Goal: Task Accomplishment & Management: Complete application form

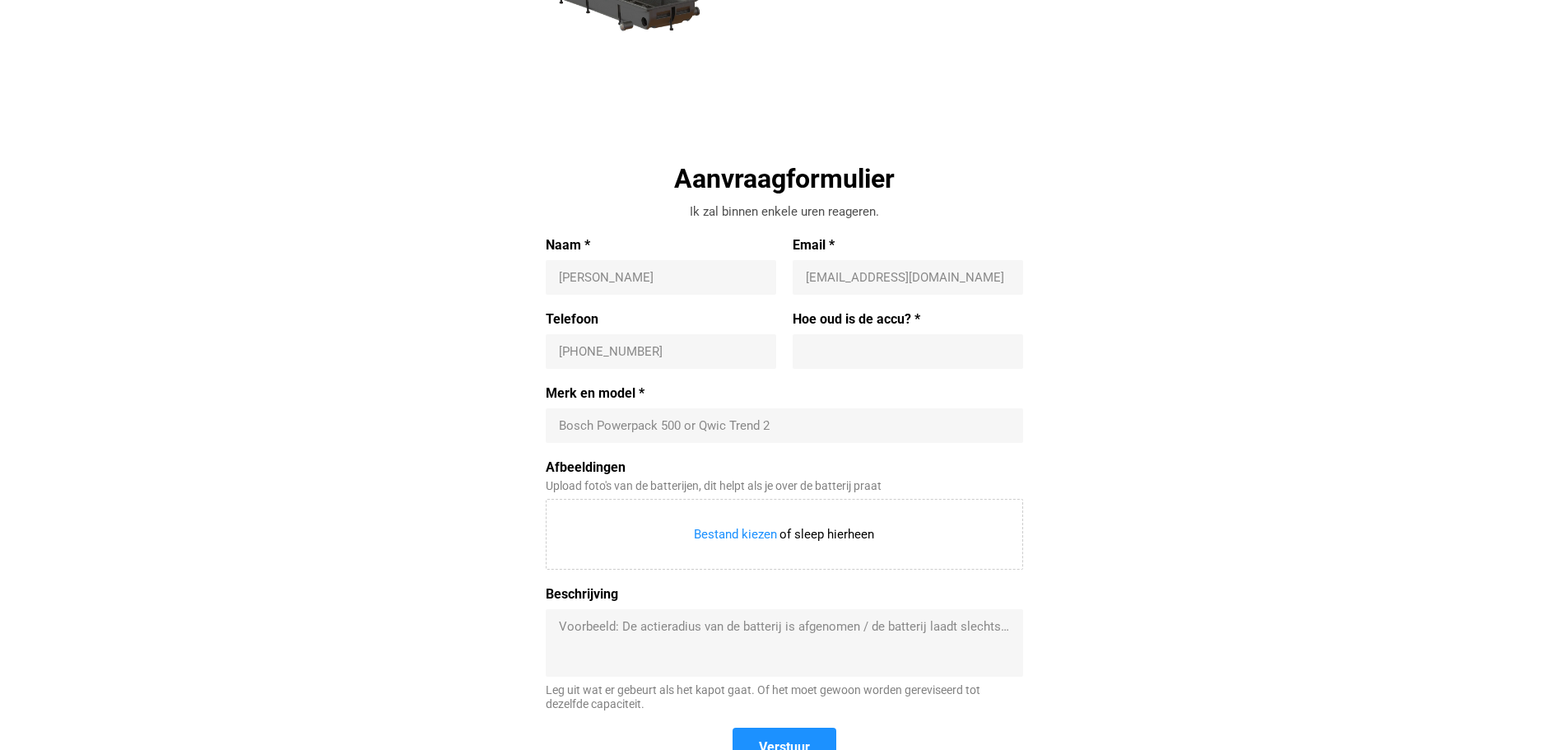
scroll to position [411, 0]
click at [707, 430] on input "Merk en model *" at bounding box center [784, 424] width 451 height 17
click at [474, 427] on div "Aanvraagformulier Ik zal binnen enkele uren reageren. Naam * Ernest E Email * i…" at bounding box center [784, 473] width 758 height 626
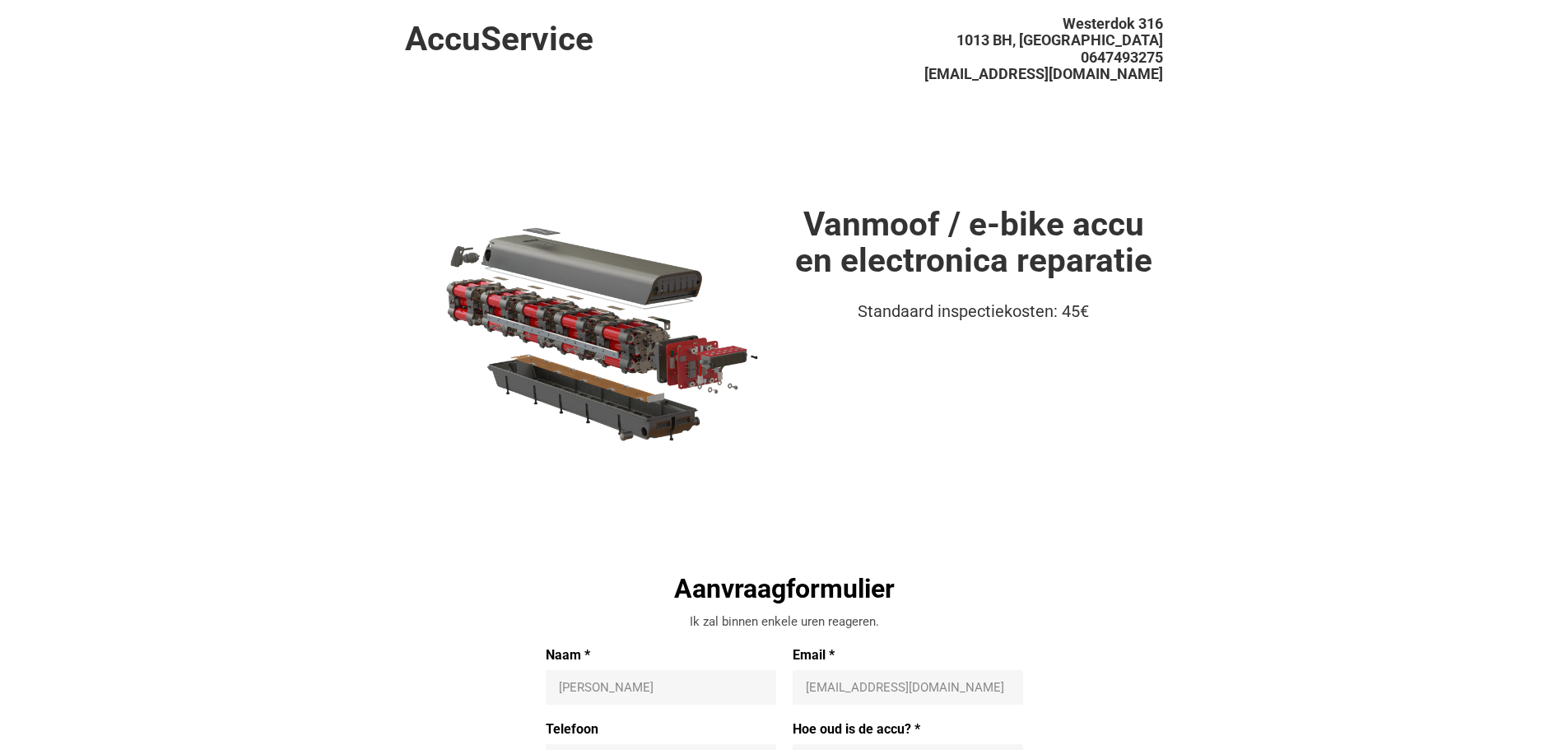
scroll to position [0, 0]
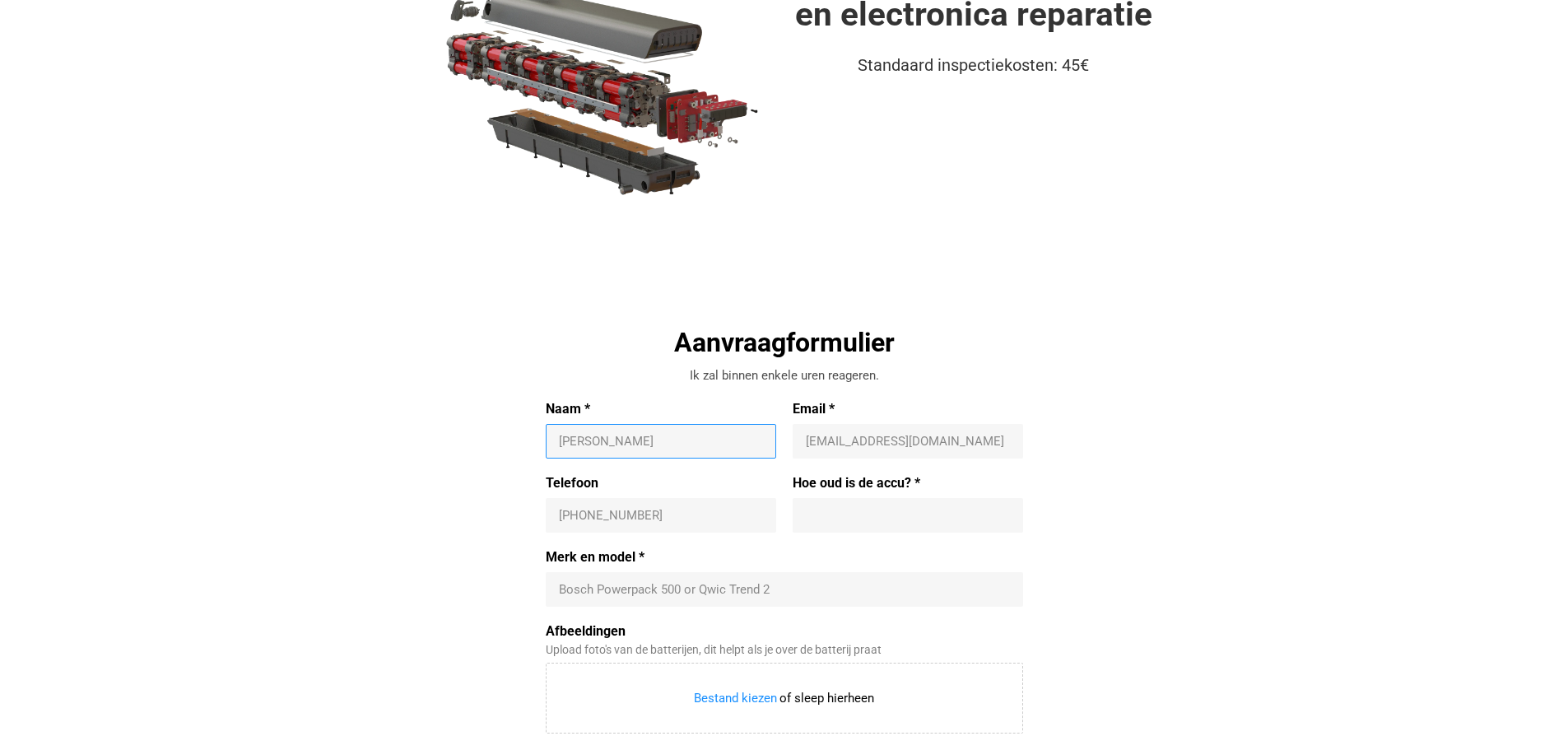
type input "[PERSON_NAME]"
type input "[EMAIL_ADDRESS][DOMAIN_NAME]"
type input "[PHONE_NUMBER]"
click at [929, 507] on input "Hoe oud is de accu? *" at bounding box center [908, 515] width 205 height 17
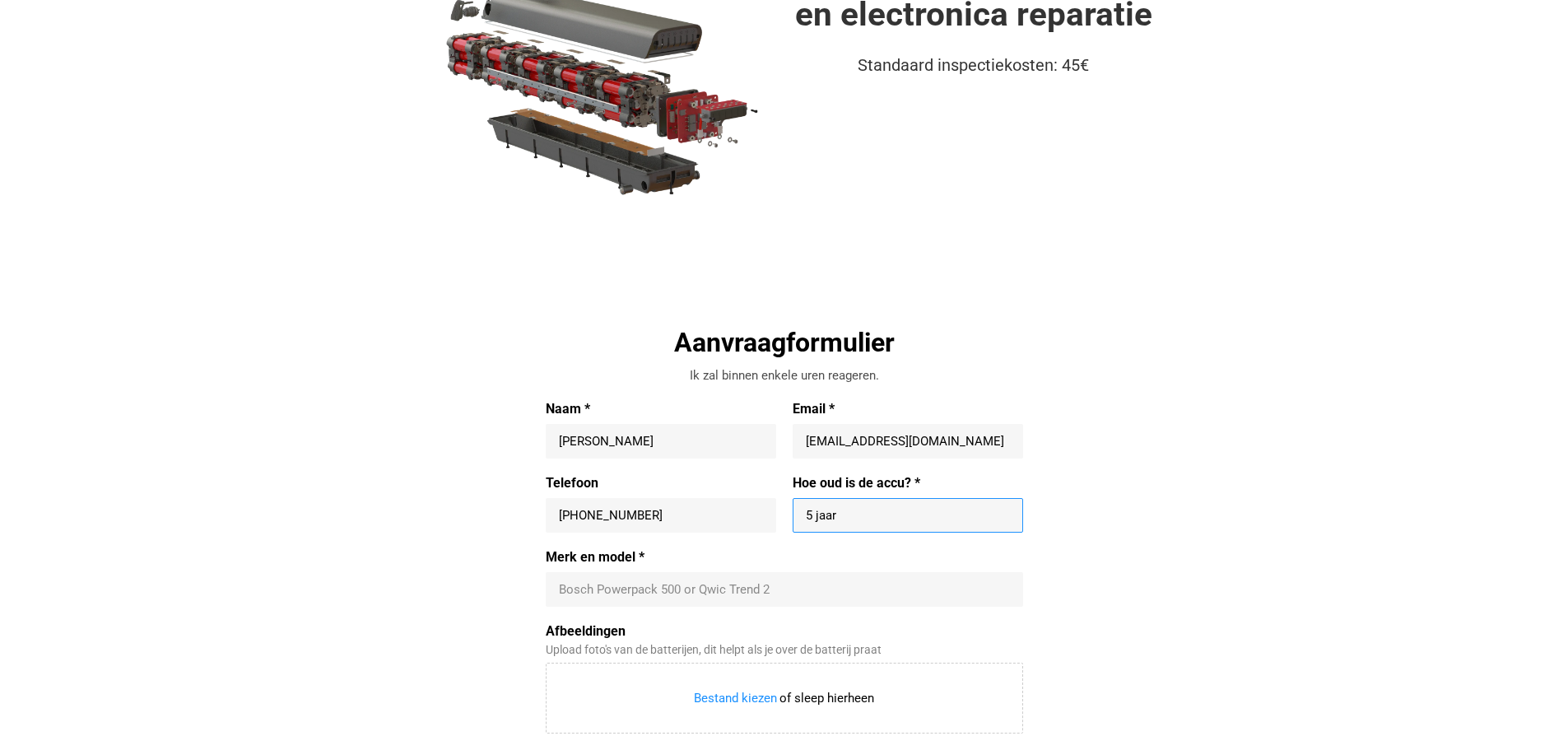
type input "5 jaar"
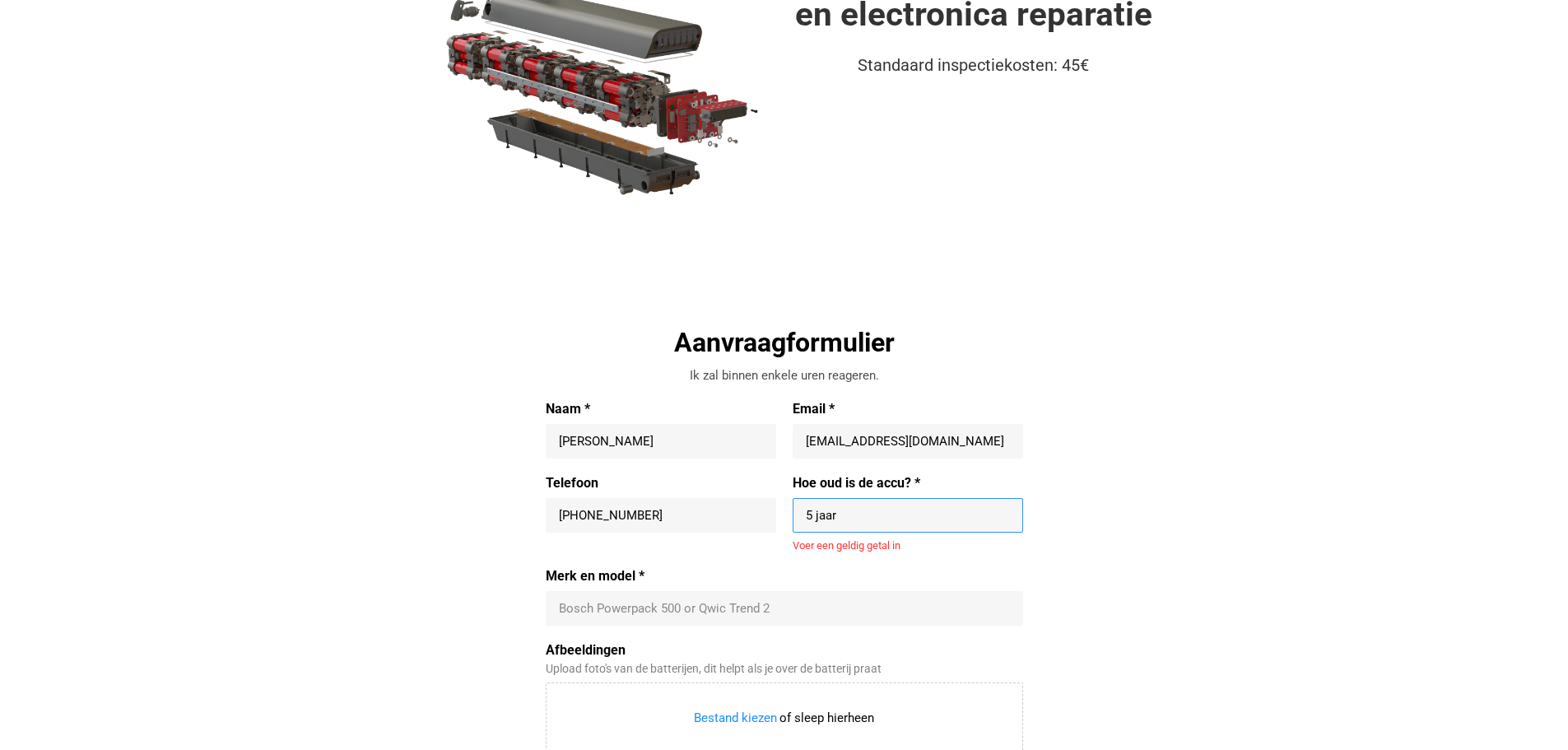
click at [582, 586] on div "Merk en model * Bosch Powerpack 500 or Qwic Trend 2" at bounding box center [784, 597] width 478 height 57
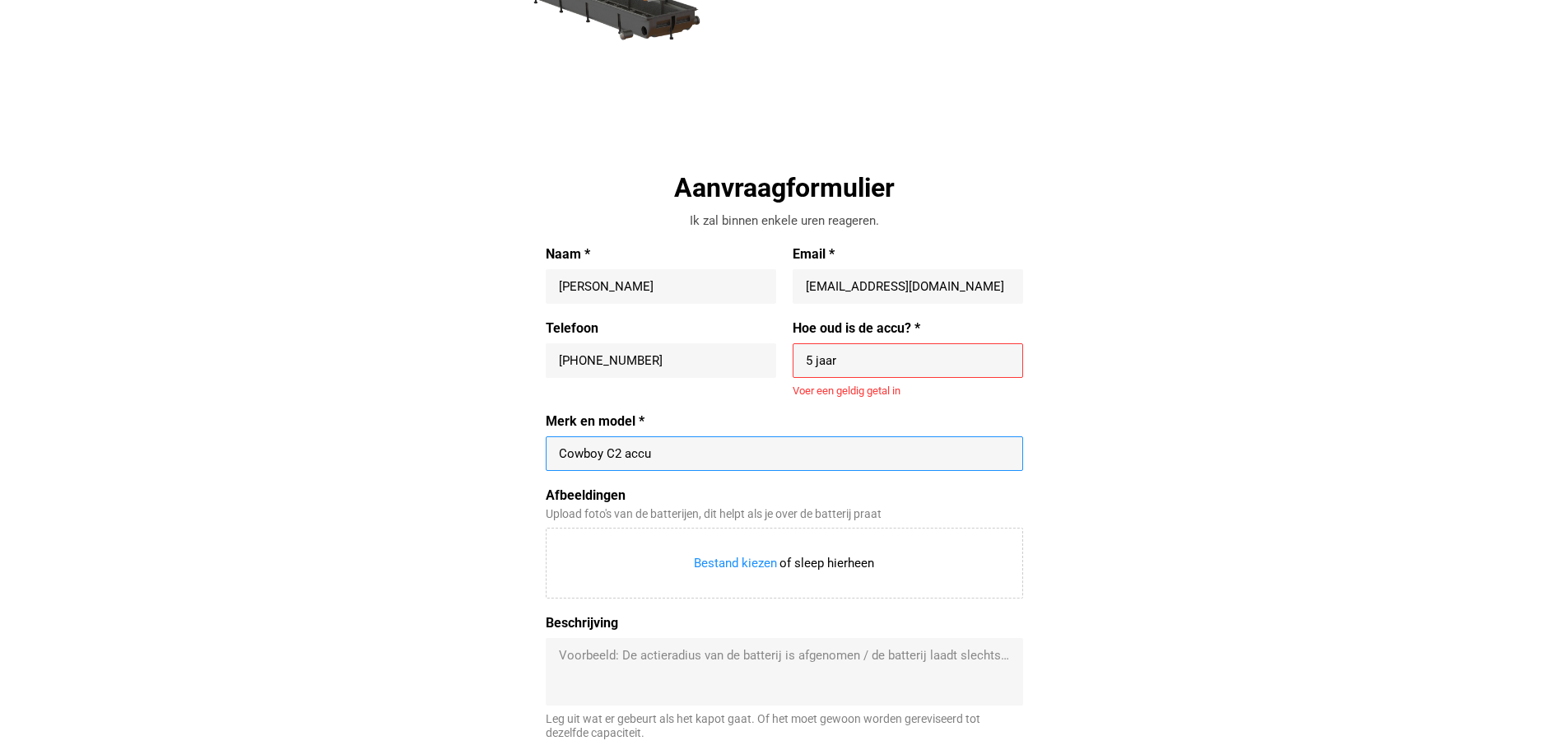
scroll to position [494, 0]
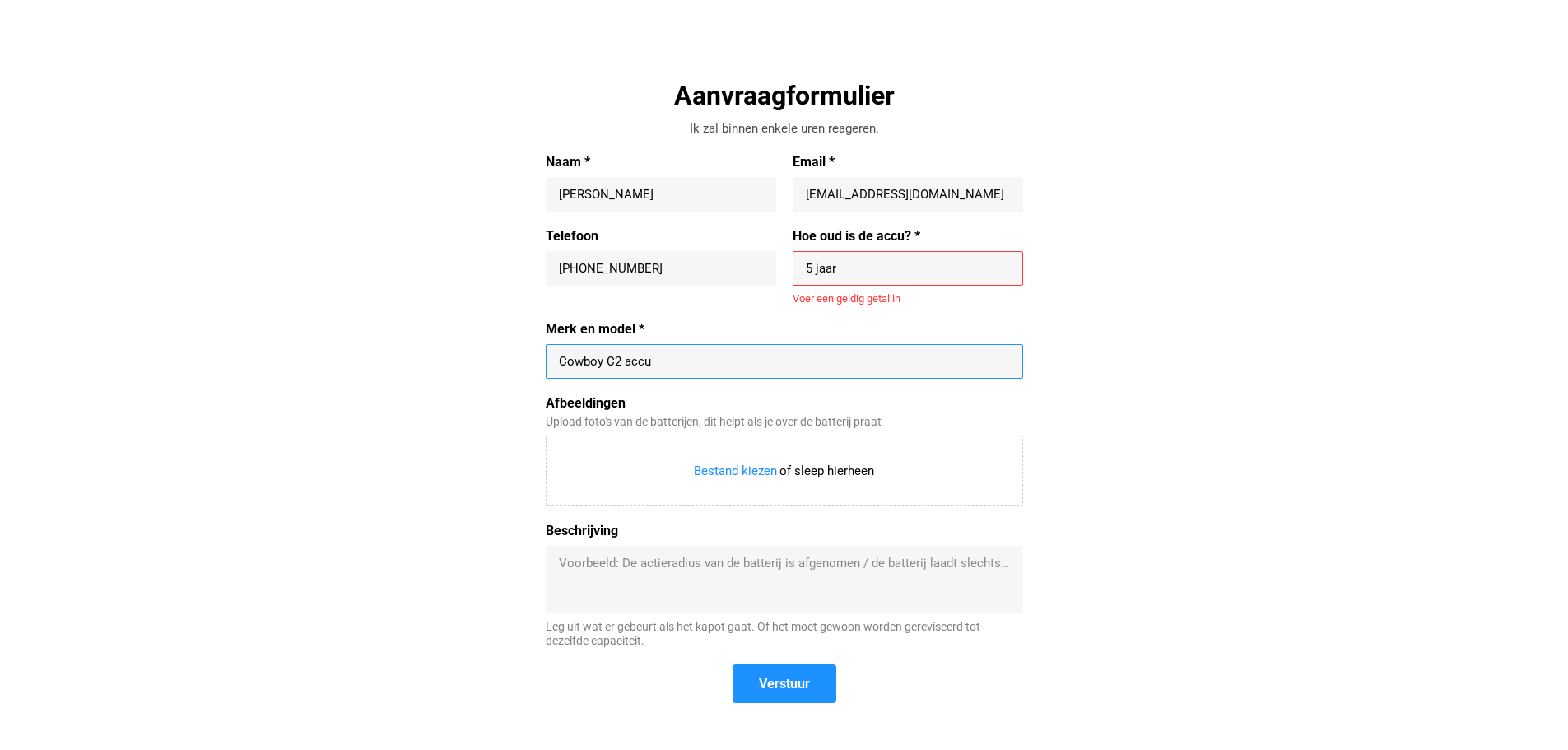
type input "Cowboy C2 accu"
click at [646, 563] on textarea "Beschrijving" at bounding box center [784, 579] width 451 height 49
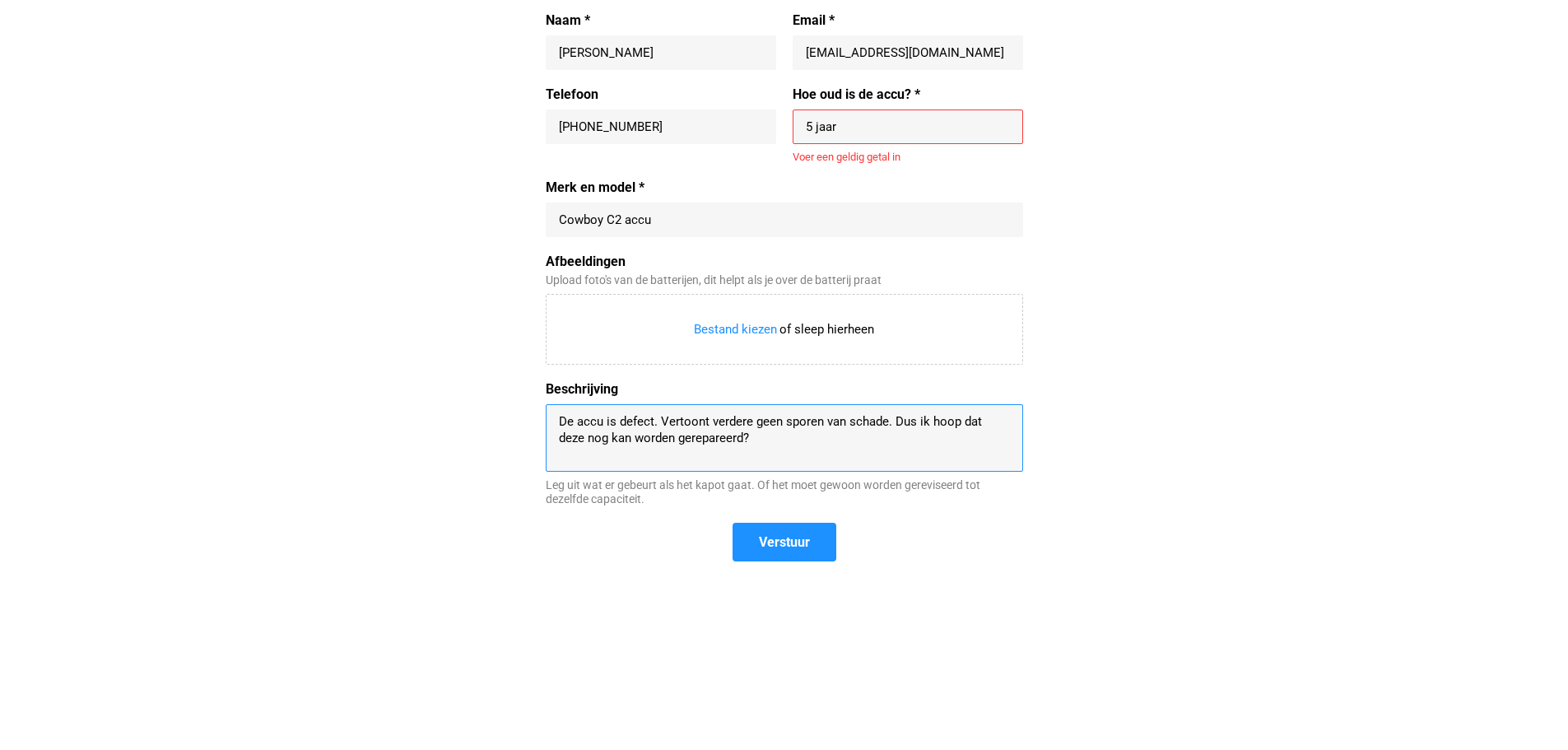
scroll to position [658, 0]
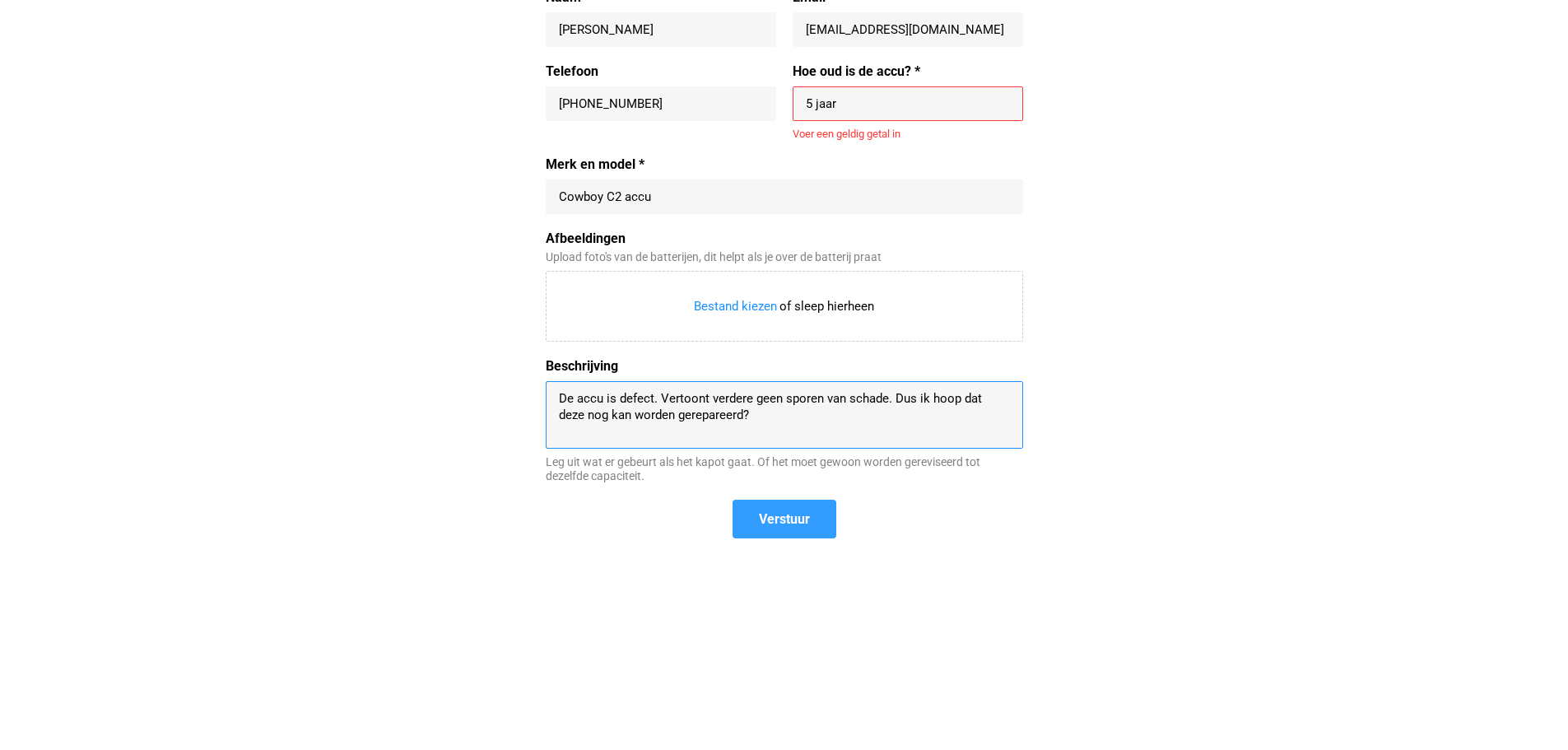
type textarea "De accu is defect. Vertoont verdere geen sporen van schade. Dus ik hoop dat dez…"
click at [800, 519] on span "Verstuur" at bounding box center [785, 518] width 51 height 17
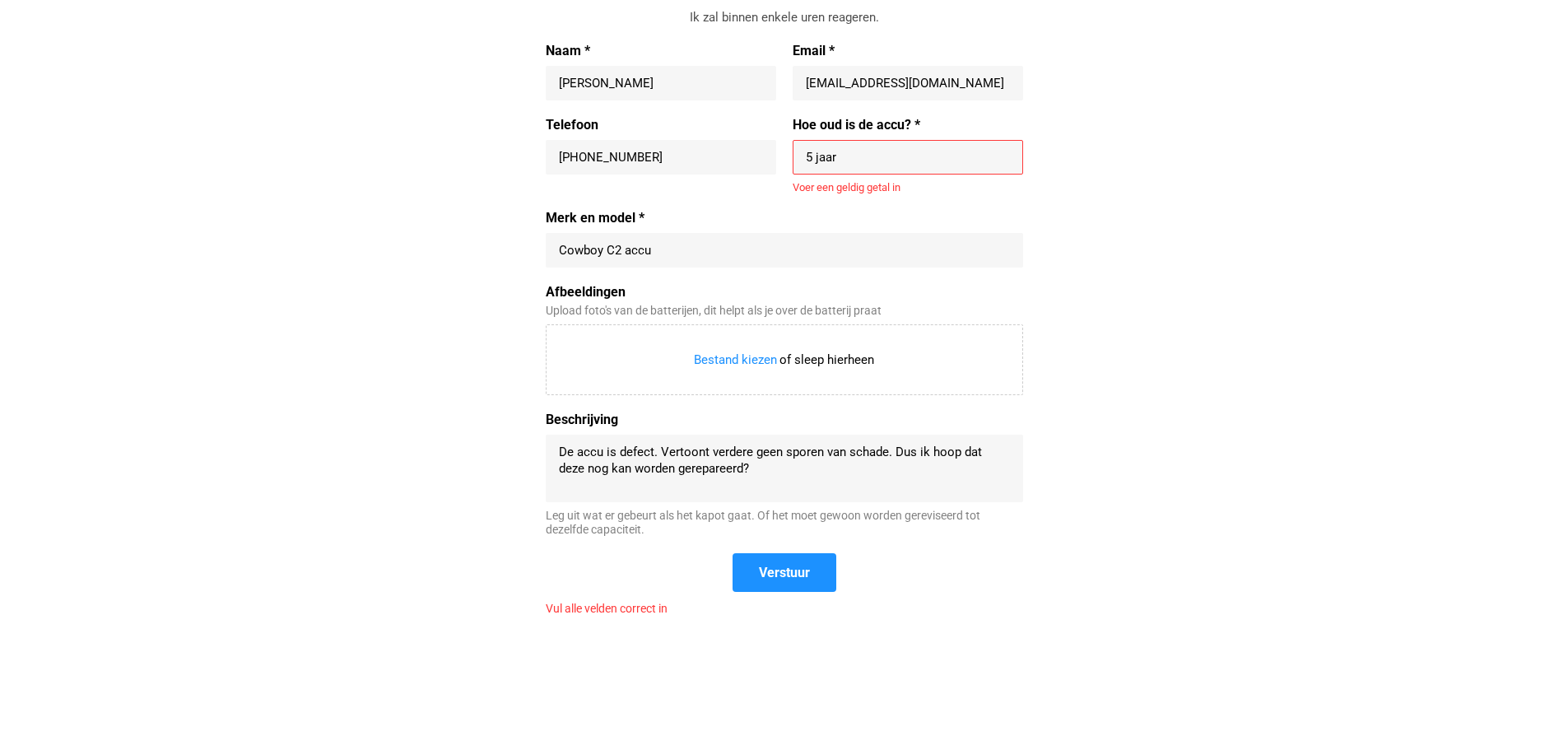
scroll to position [576, 0]
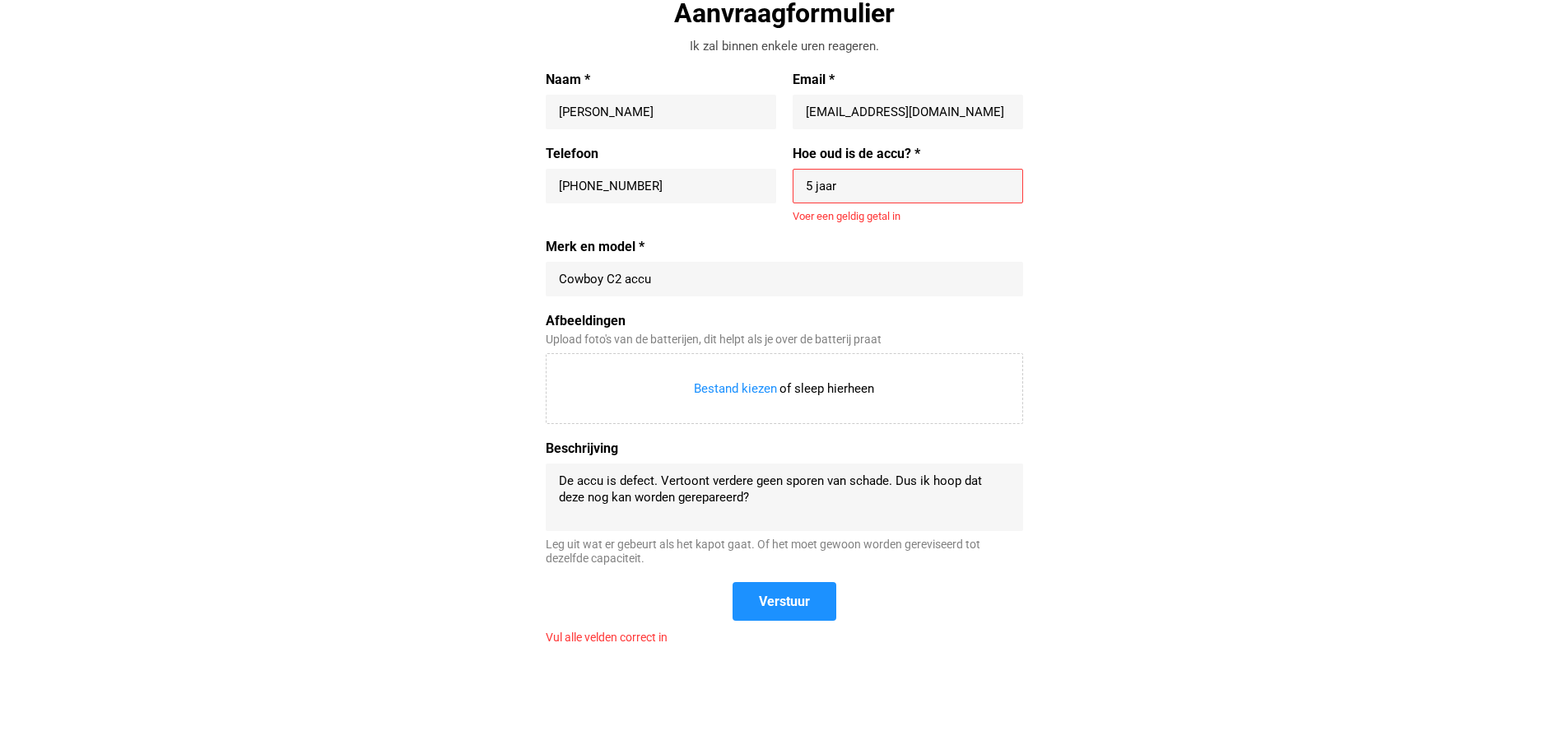
click at [856, 196] on div "5 jaar" at bounding box center [908, 186] width 230 height 35
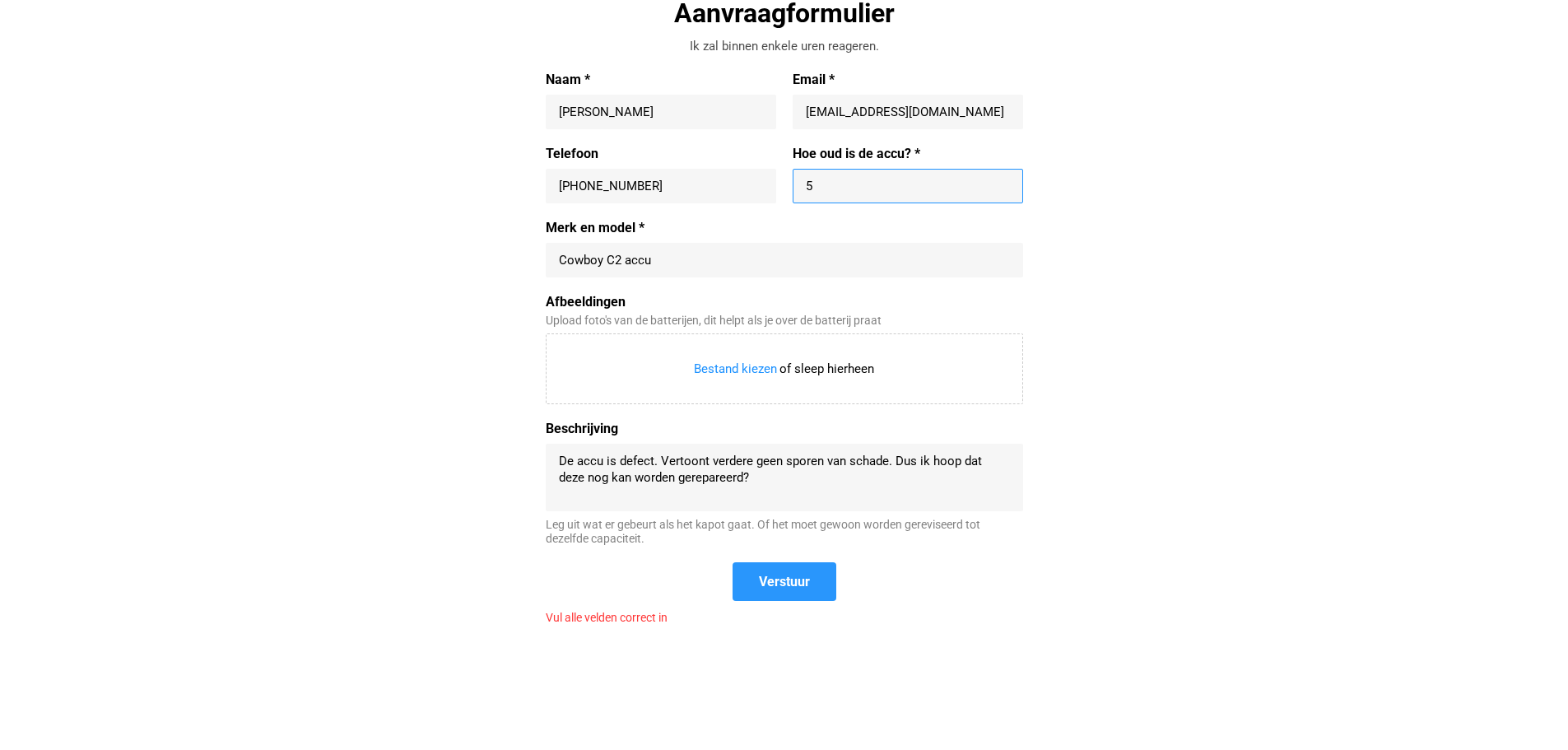
click at [770, 588] on span "Verstuur" at bounding box center [785, 581] width 101 height 36
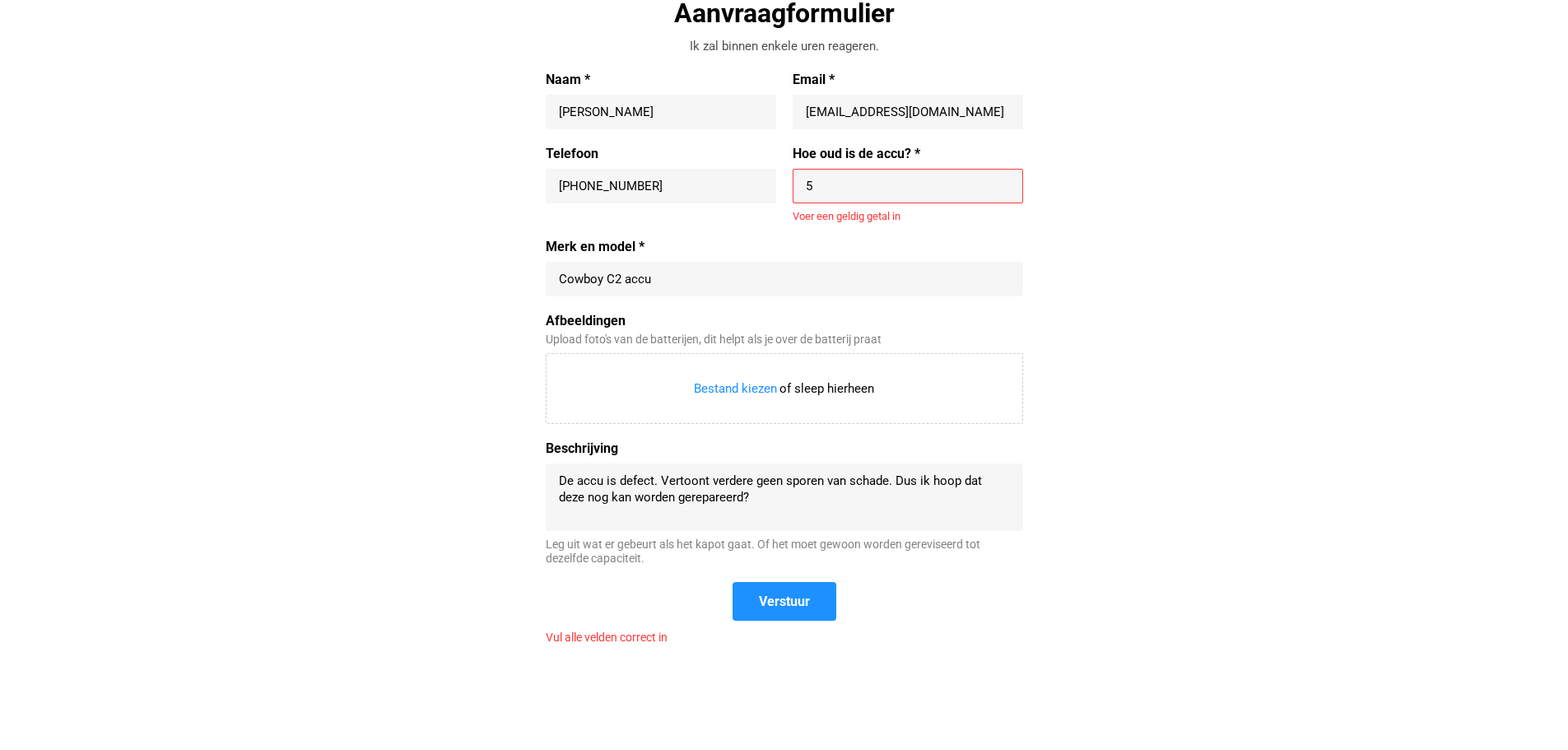
click at [837, 182] on input "5" at bounding box center [908, 186] width 205 height 17
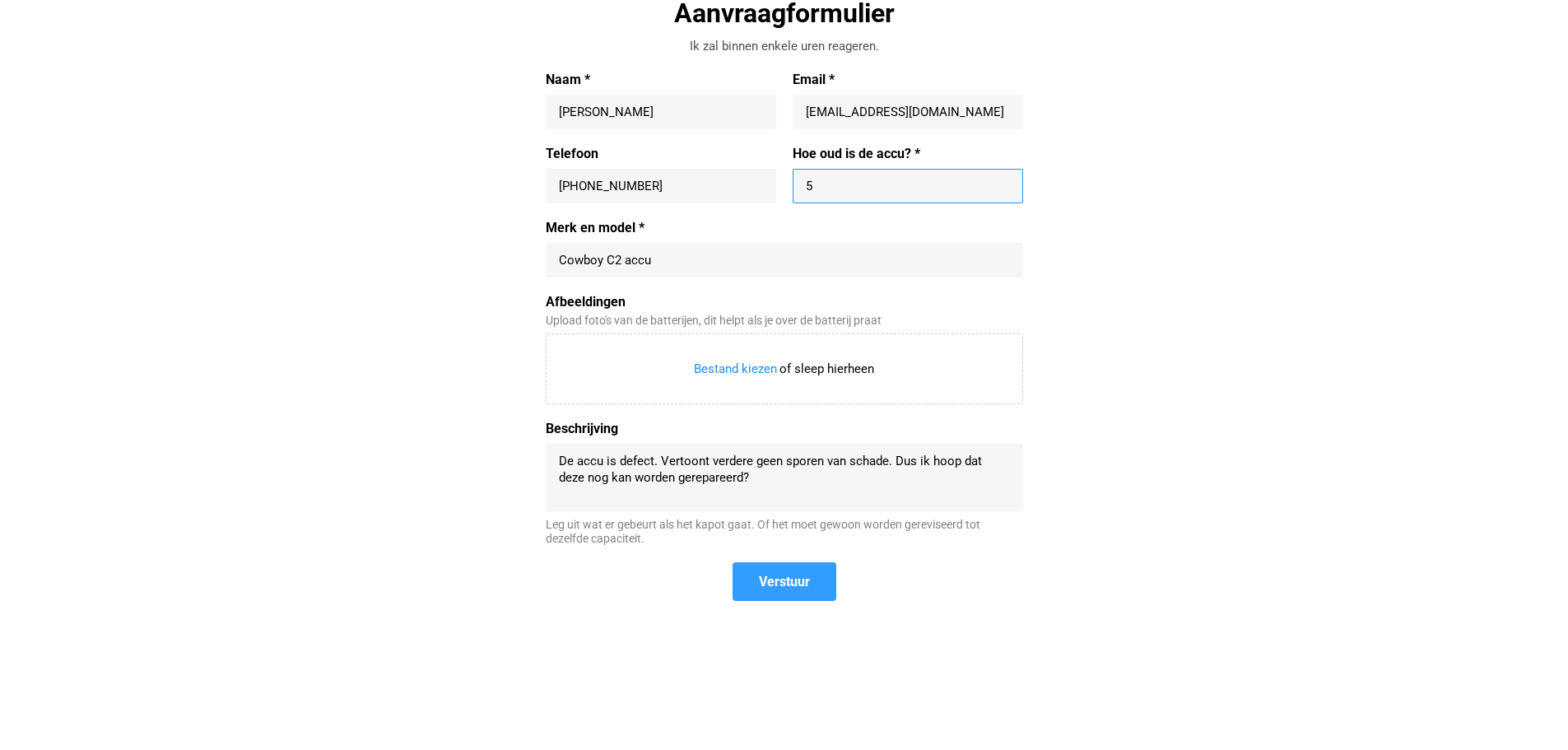
type input "5"
click at [781, 579] on span "Verstuur" at bounding box center [785, 581] width 51 height 17
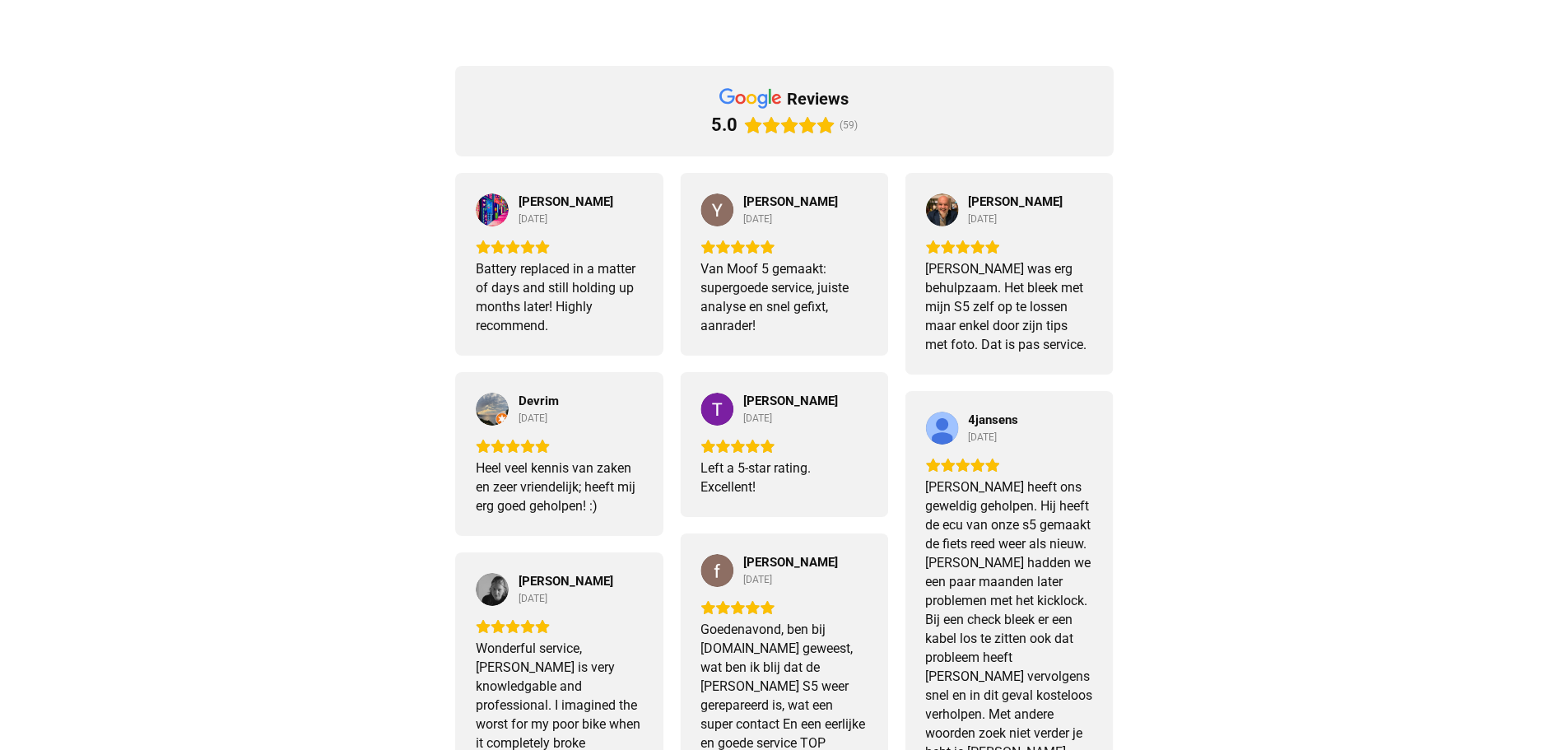
scroll to position [489, 0]
